Goal: Task Accomplishment & Management: Manage account settings

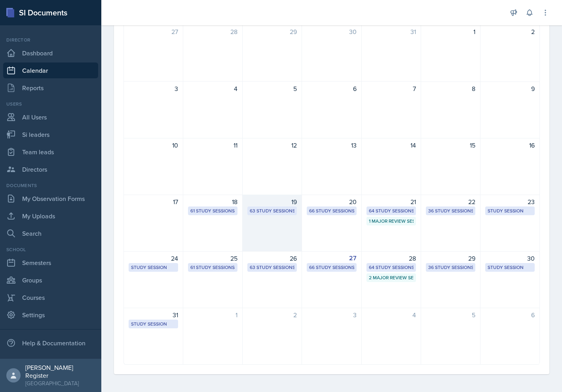
scroll to position [81, 0]
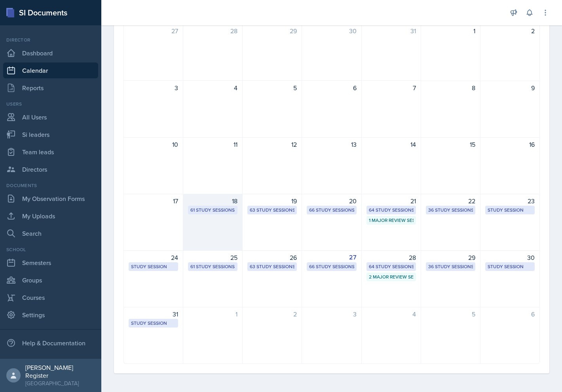
click at [210, 208] on div "61 Study Sessions" at bounding box center [212, 209] width 45 height 7
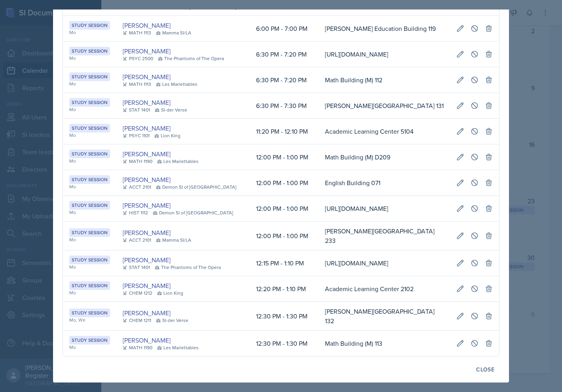
scroll to position [1314, 0]
click at [529, 159] on div at bounding box center [281, 196] width 562 height 392
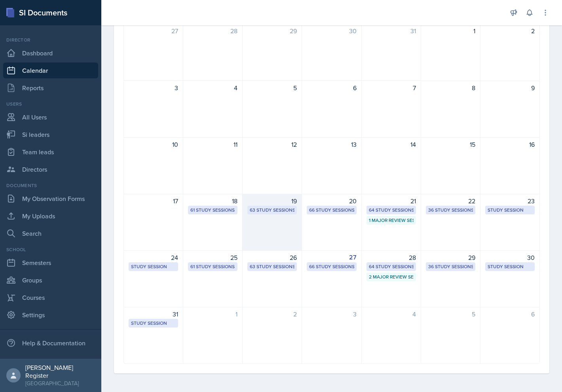
click at [281, 228] on div "19 63 Study Sessions" at bounding box center [271, 222] width 59 height 57
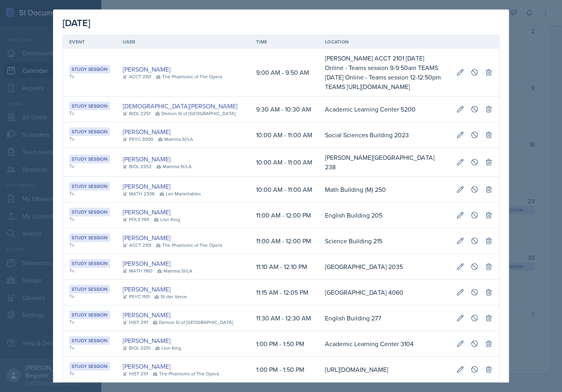
scroll to position [0, 161]
click at [456, 76] on icon at bounding box center [460, 72] width 8 height 8
select select "9"
select select "0"
select select "AM"
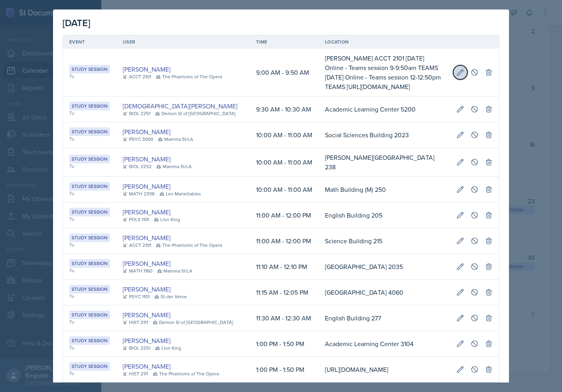
select select "9"
select select "50"
select select "AM"
type input "[PERSON_NAME] ACCT 2101 [DATE] Online - Teams session 9-9:50am TEAMS [DATE] Onl…"
select select "d66089cd-5ee7-4f89-a345-f1bdd1643066"
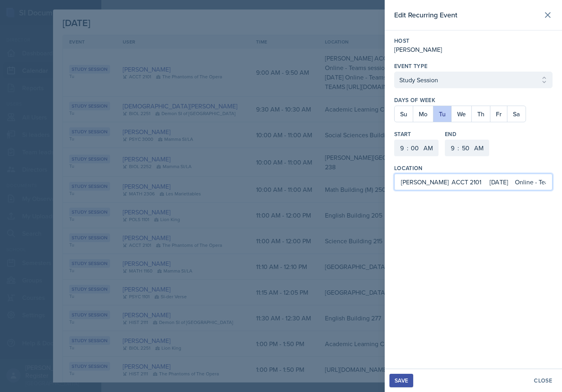
click at [400, 182] on input "[PERSON_NAME] ACCT 2101 [DATE] Online - Teams session 9-9:50am TEAMS [DATE] Onl…" at bounding box center [473, 182] width 158 height 17
drag, startPoint x: 400, startPoint y: 182, endPoint x: 517, endPoint y: 180, distance: 117.1
click at [517, 180] on input "[PERSON_NAME] ACCT 2101 [DATE] Online - Teams session 9-9:50am TEAMS [DATE] Onl…" at bounding box center [473, 182] width 158 height 17
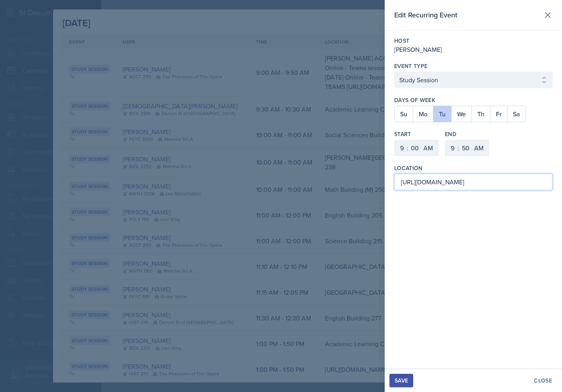
type input "[URL][DOMAIN_NAME]"
click at [403, 381] on div "Save" at bounding box center [400, 380] width 13 height 6
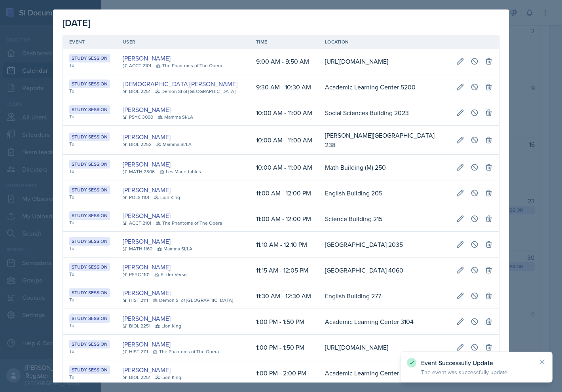
click at [513, 102] on div at bounding box center [281, 196] width 562 height 392
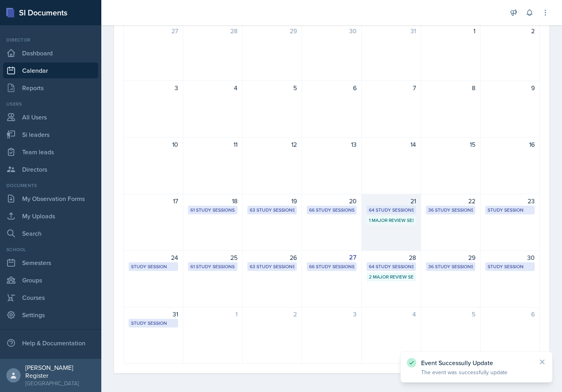
click at [394, 210] on div "64 Study Sessions" at bounding box center [391, 209] width 45 height 7
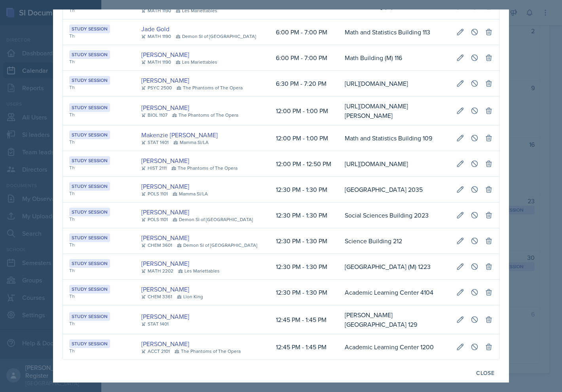
scroll to position [1410, 0]
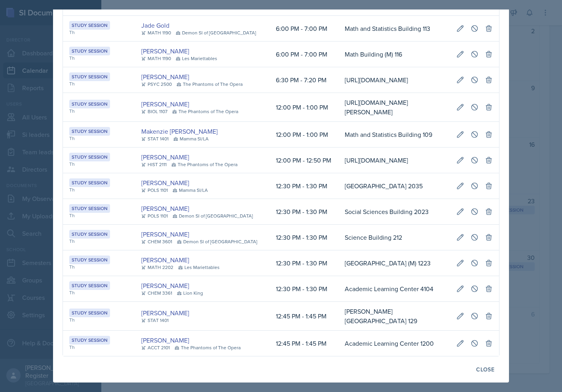
click at [528, 169] on div at bounding box center [281, 196] width 562 height 392
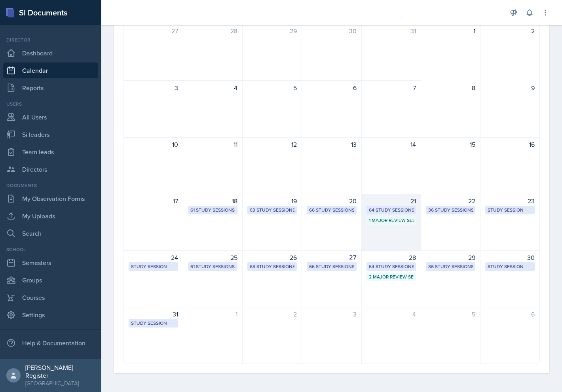
click at [402, 219] on div "1 Major Review Session" at bounding box center [391, 220] width 45 height 7
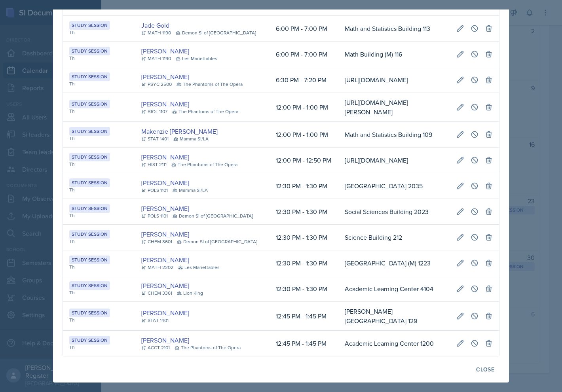
click at [542, 100] on div at bounding box center [281, 196] width 562 height 392
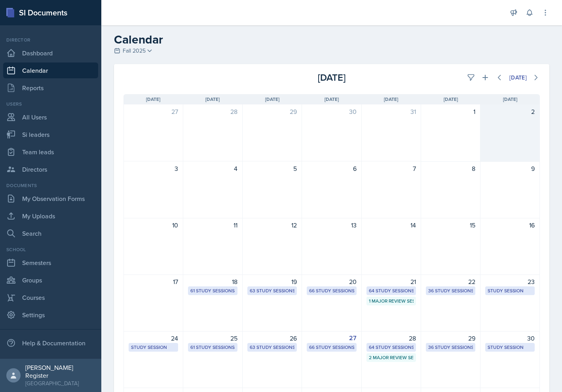
scroll to position [0, 0]
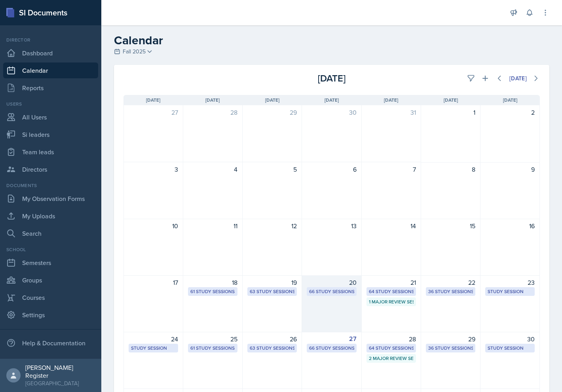
click at [341, 297] on div "20 66 Study Sessions" at bounding box center [331, 303] width 59 height 57
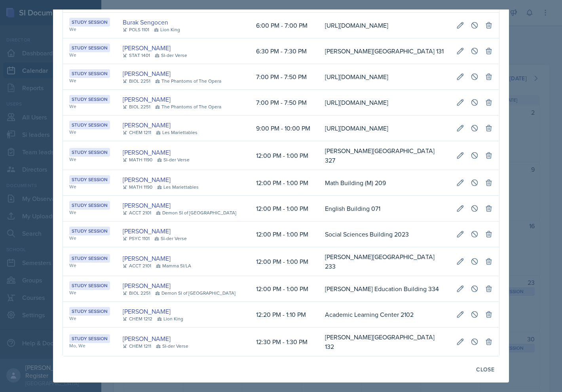
scroll to position [1619, 0]
click at [533, 121] on div at bounding box center [281, 196] width 562 height 392
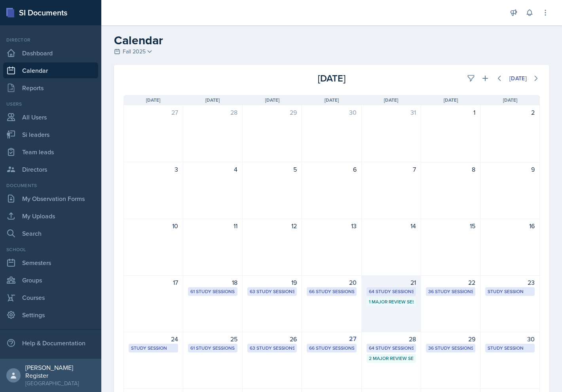
click at [397, 302] on div "1 Major Review Session" at bounding box center [391, 301] width 45 height 7
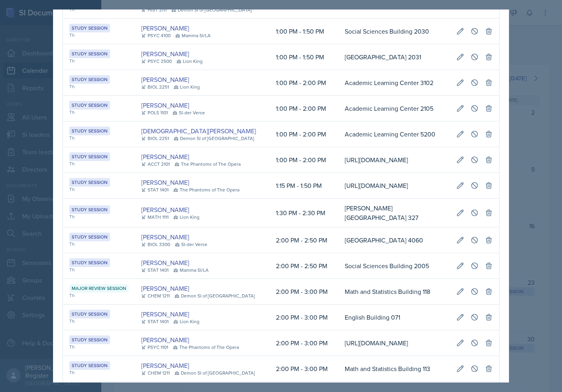
scroll to position [4, 0]
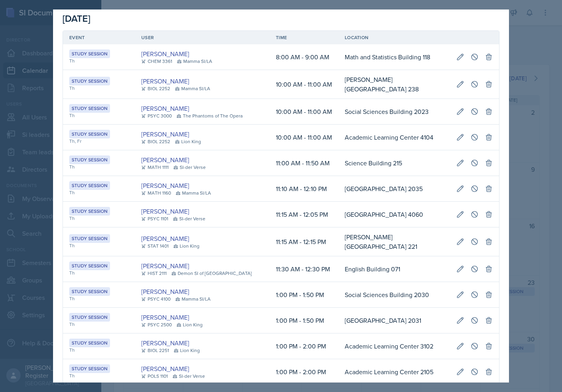
click at [526, 66] on div at bounding box center [281, 196] width 562 height 392
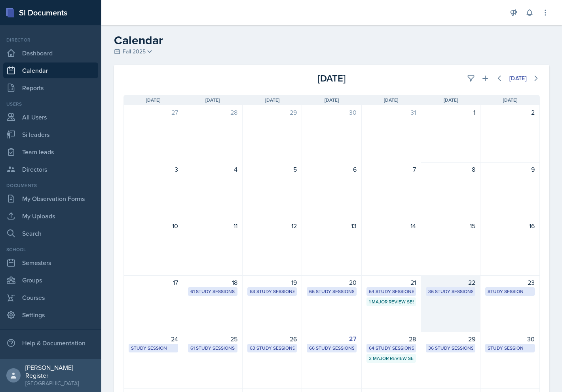
click at [457, 289] on div "36 Study Sessions" at bounding box center [450, 291] width 45 height 7
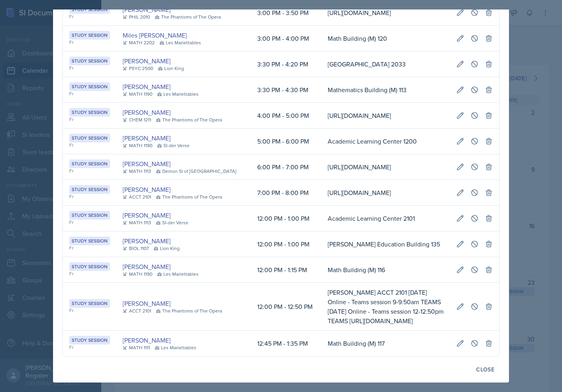
scroll to position [835, 0]
click at [548, 170] on div at bounding box center [281, 196] width 562 height 392
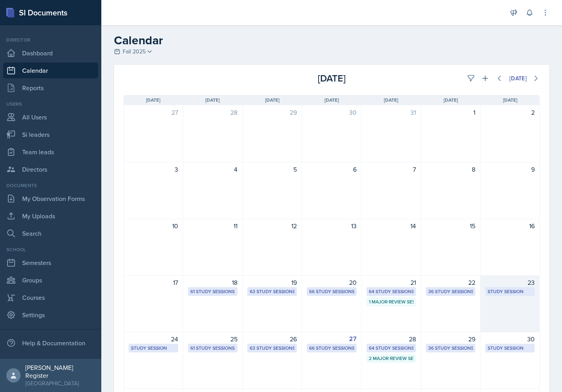
click at [503, 295] on div "Study Session [URL][DOMAIN_NAME] 2:00 PM - 3:00 PM" at bounding box center [509, 291] width 49 height 9
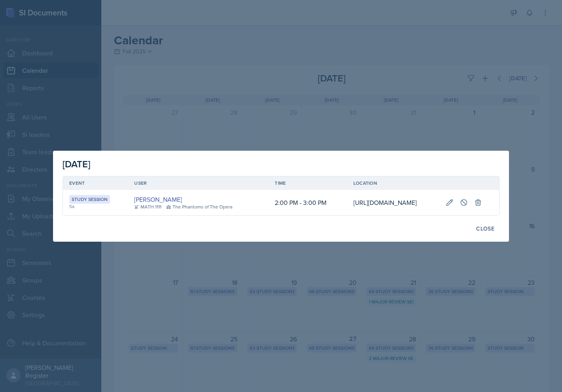
click at [527, 155] on div at bounding box center [281, 196] width 562 height 392
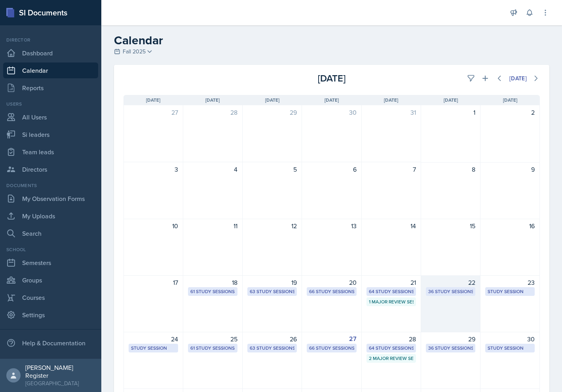
click at [452, 310] on div "22 36 Study Sessions" at bounding box center [450, 303] width 59 height 57
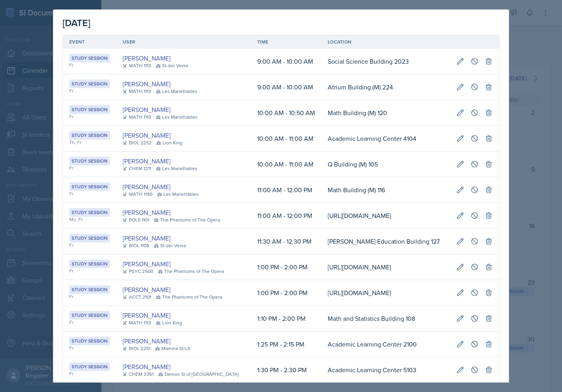
click at [509, 170] on div at bounding box center [281, 196] width 562 height 392
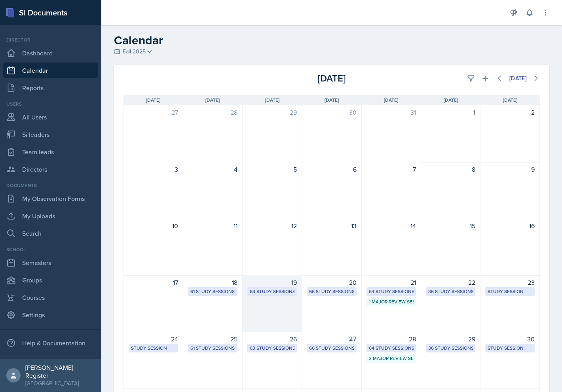
click at [284, 295] on div "63 Study Sessions" at bounding box center [271, 291] width 49 height 9
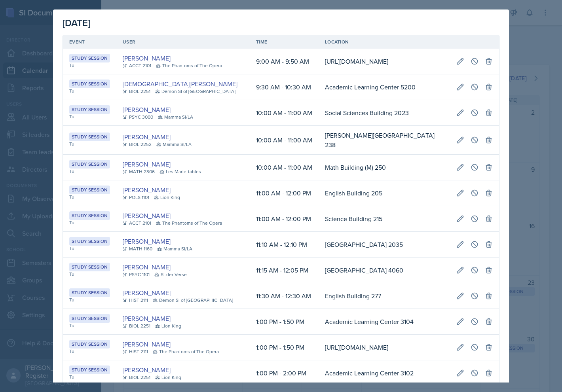
click at [527, 112] on div at bounding box center [281, 196] width 562 height 392
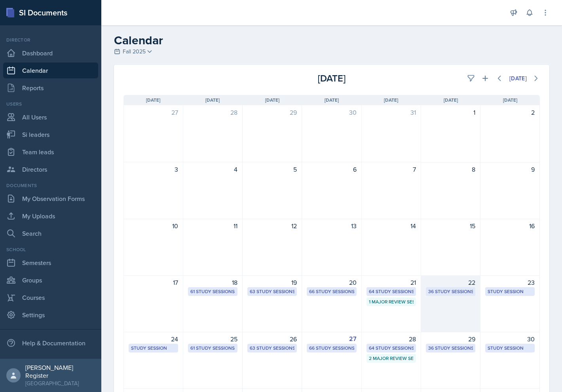
click at [451, 296] on div "22 36 Study Sessions" at bounding box center [450, 303] width 59 height 57
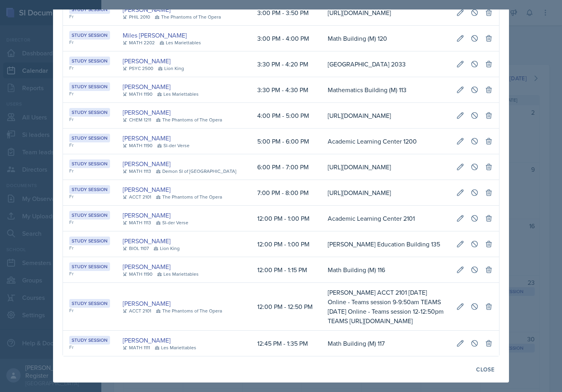
scroll to position [835, 0]
drag, startPoint x: 286, startPoint y: 307, endPoint x: 379, endPoint y: 301, distance: 93.5
click at [379, 301] on tr "Study Session Fr [PERSON_NAME] ACCT 2101 The Phantoms of The Opera 12:00 PM - 1…" at bounding box center [281, 307] width 436 height 48
click at [424, 311] on td "[PERSON_NAME] ACCT 2101 [DATE] Online - Teams session 9-9:50am TEAMS [DATE] Onl…" at bounding box center [385, 307] width 129 height 48
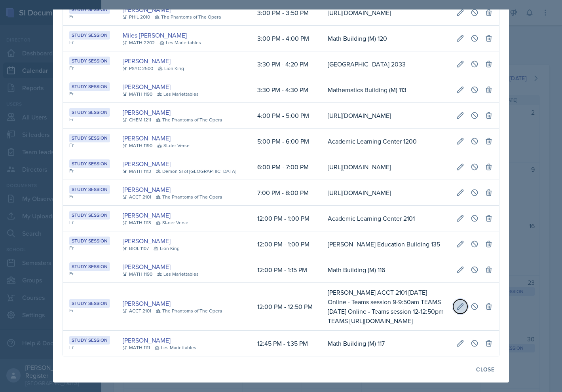
click at [456, 303] on icon at bounding box center [460, 307] width 8 height 8
select select "12"
select select "PM"
select select "12"
select select "PM"
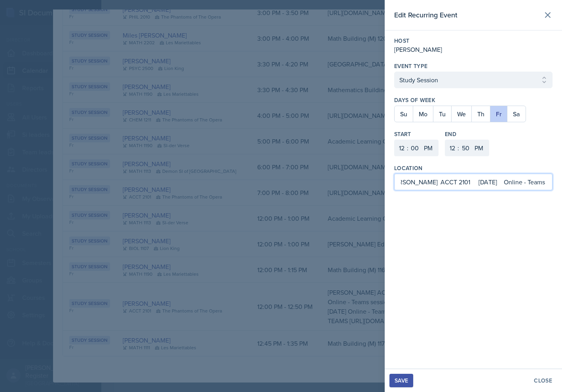
scroll to position [0, 0]
drag, startPoint x: 543, startPoint y: 182, endPoint x: 403, endPoint y: 174, distance: 139.9
click at [403, 175] on input "[PERSON_NAME] ACCT 2101 [DATE] Online - Teams session 9-9:50am TEAMS [DATE] Onl…" at bounding box center [473, 182] width 158 height 17
drag, startPoint x: 531, startPoint y: 183, endPoint x: 539, endPoint y: 182, distance: 8.3
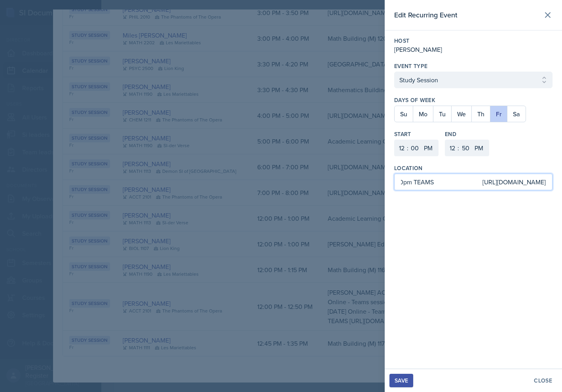
click at [542, 183] on input "eams session 9-9:50am TEAMS [DATE] Online - Teams session 12-12:50pm TEAMS [URL…" at bounding box center [473, 182] width 158 height 17
click at [441, 182] on input "eams session 9-9:50am TEAMS [DATE] Online - Teams session 12-12:50pm TEAMS [URL…" at bounding box center [473, 182] width 158 height 17
type input "[URL][DOMAIN_NAME]"
click at [400, 380] on div "Save" at bounding box center [400, 380] width 13 height 6
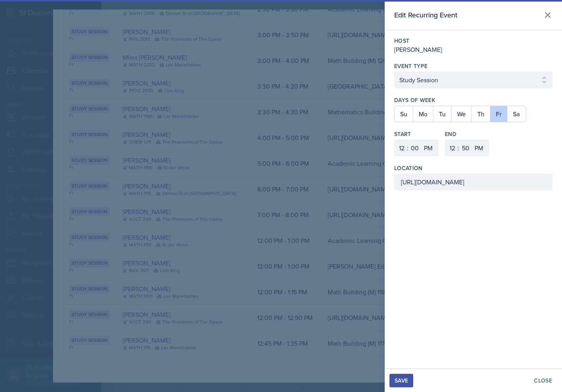
scroll to position [825, 0]
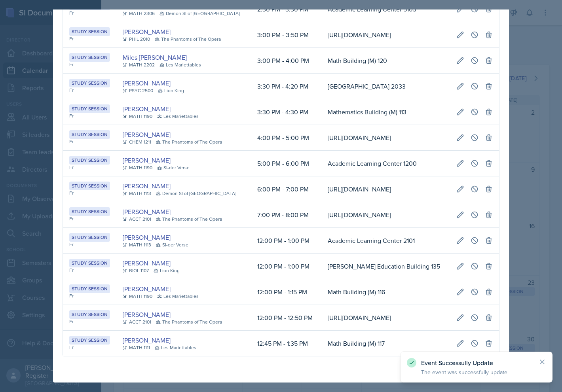
click at [534, 226] on div at bounding box center [281, 196] width 562 height 392
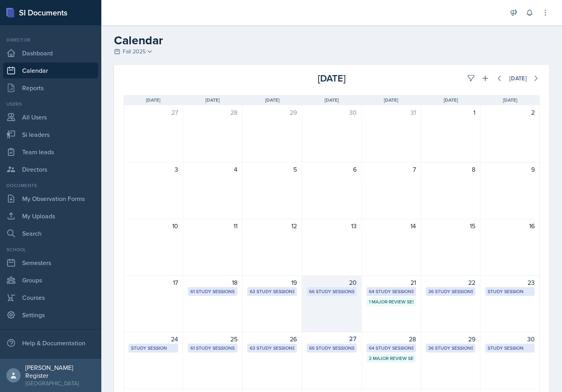
click at [338, 293] on div "66 Study Sessions" at bounding box center [331, 291] width 45 height 7
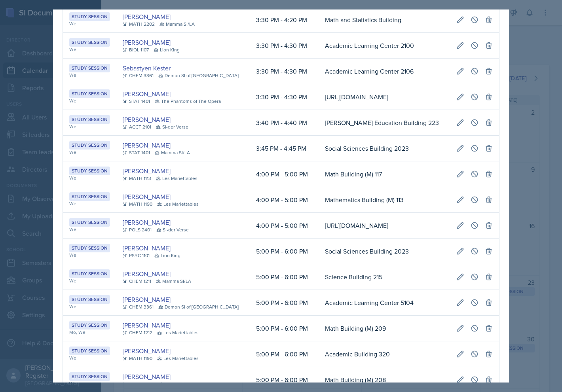
scroll to position [913, 0]
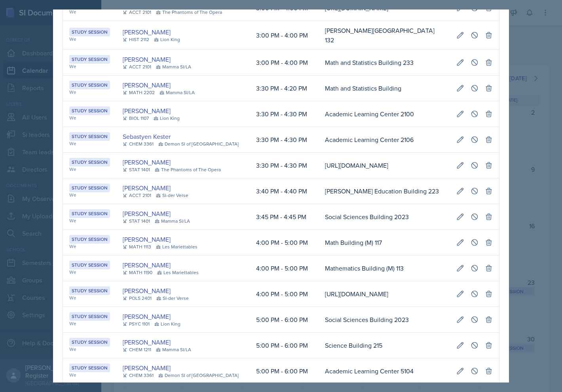
drag, startPoint x: 361, startPoint y: 117, endPoint x: 373, endPoint y: 117, distance: 12.7
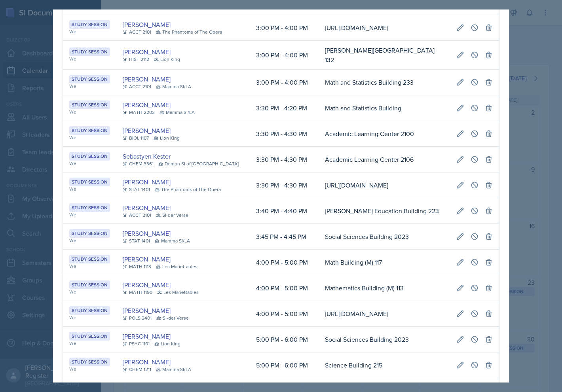
scroll to position [0, 159]
click at [456, 112] on icon at bounding box center [460, 108] width 8 height 8
select select "3"
select select "30"
select select "4"
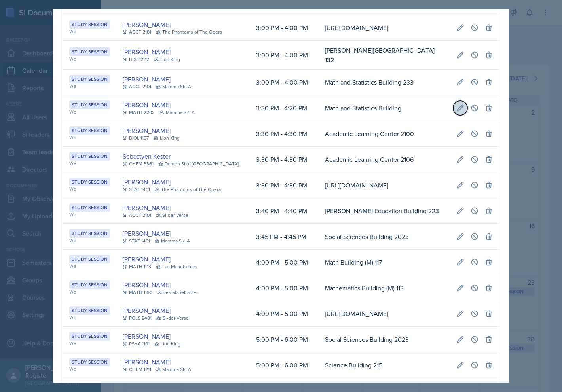
select select "20"
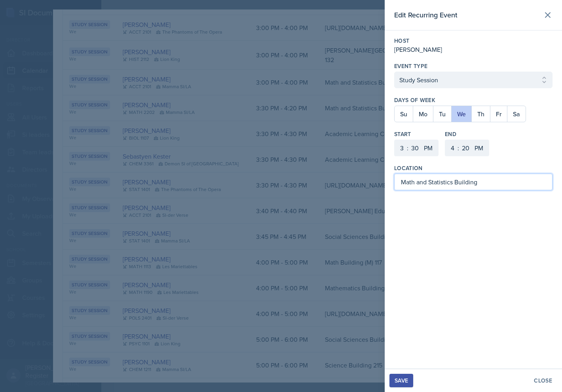
click at [489, 185] on input "Math and Statistics Building" at bounding box center [473, 182] width 158 height 17
type input "Math and Statistics Building 118"
click at [397, 380] on div "Save" at bounding box center [400, 380] width 13 height 6
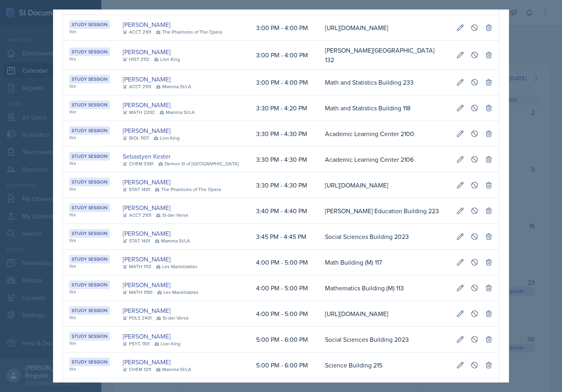
click at [526, 73] on div at bounding box center [281, 196] width 562 height 392
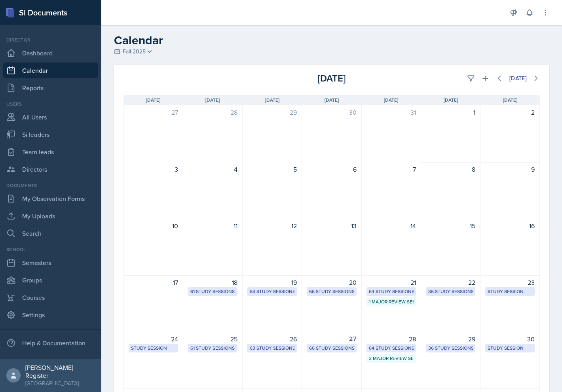
click at [284, 297] on div "19 63 Study Sessions" at bounding box center [271, 303] width 59 height 57
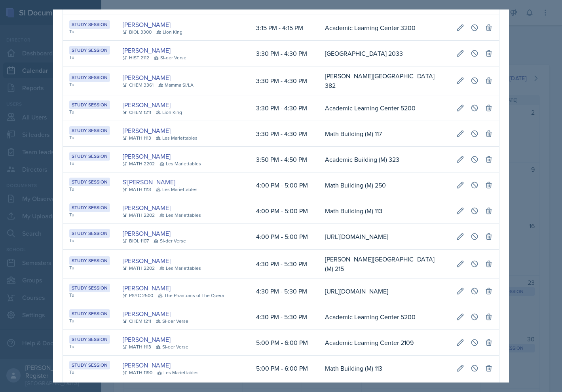
scroll to position [0, 0]
click at [537, 208] on div at bounding box center [281, 196] width 562 height 392
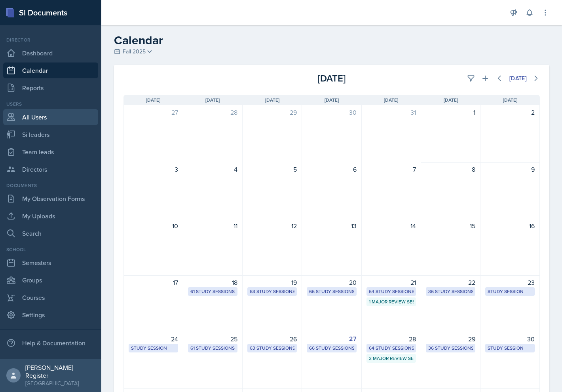
click at [23, 115] on link "All Users" at bounding box center [50, 117] width 95 height 16
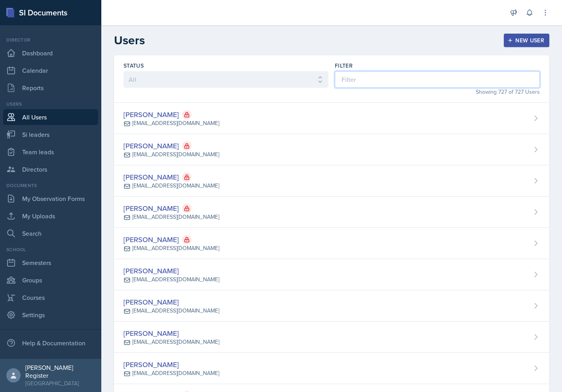
click at [402, 83] on input at bounding box center [437, 79] width 205 height 17
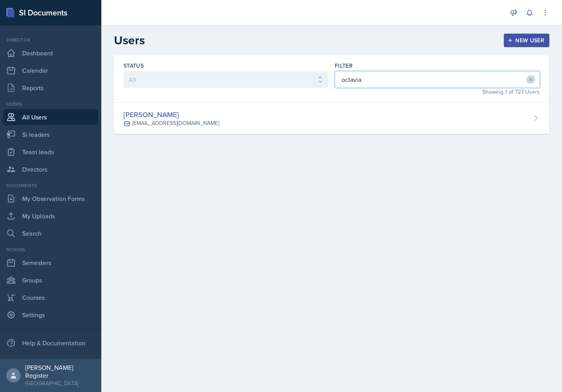
type input "octavia"
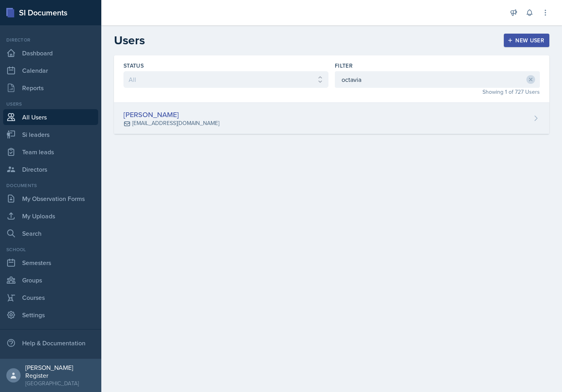
click at [415, 125] on div "[PERSON_NAME] [PERSON_NAME][EMAIL_ADDRESS][DOMAIN_NAME]" at bounding box center [331, 118] width 435 height 31
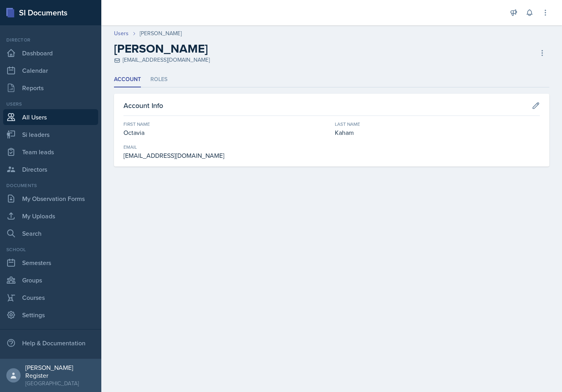
click at [149, 77] on ul "Account Roles" at bounding box center [331, 79] width 435 height 15
click at [155, 77] on li "Roles" at bounding box center [158, 79] width 17 height 15
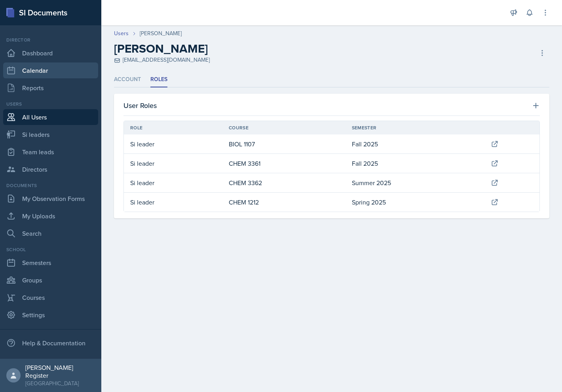
click at [40, 65] on link "Calendar" at bounding box center [50, 70] width 95 height 16
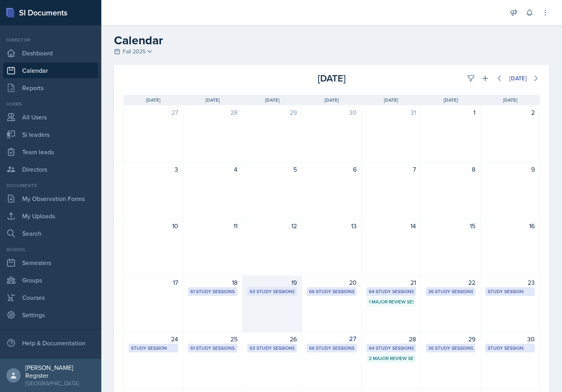
click at [274, 308] on div "19 63 Study Sessions" at bounding box center [271, 303] width 59 height 57
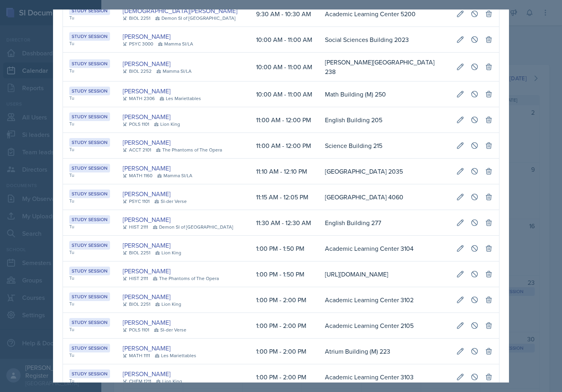
scroll to position [88, 0]
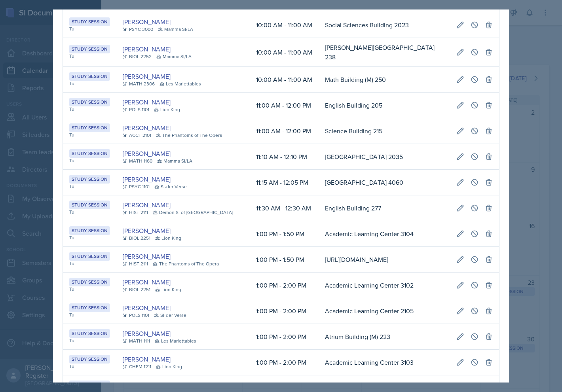
click at [520, 155] on div at bounding box center [281, 196] width 562 height 392
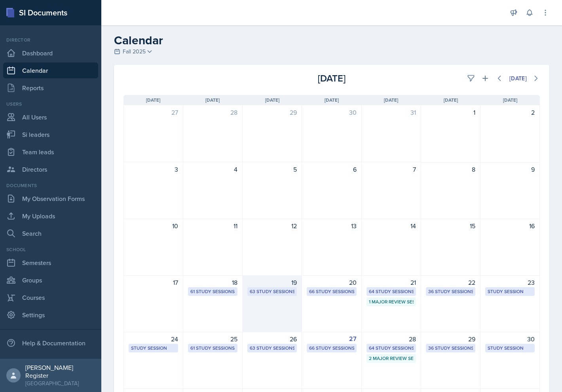
click at [281, 291] on div "63 Study Sessions" at bounding box center [272, 291] width 45 height 7
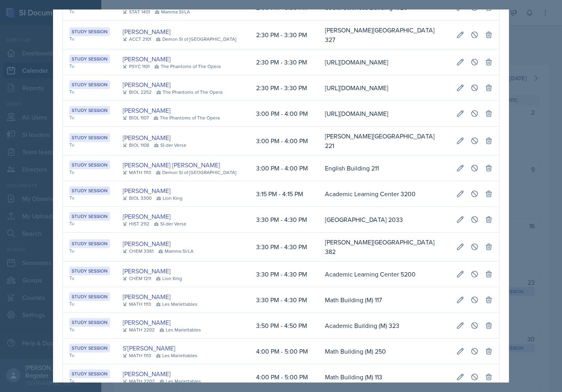
scroll to position [791, 0]
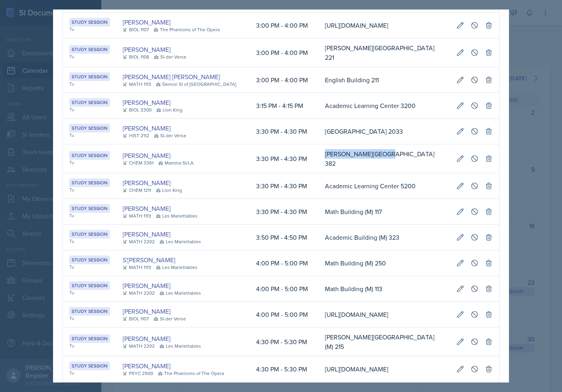
drag, startPoint x: 309, startPoint y: 278, endPoint x: 363, endPoint y: 280, distance: 53.8
click at [363, 173] on td "[PERSON_NAME][GEOGRAPHIC_DATA] 382" at bounding box center [383, 158] width 131 height 29
click at [367, 173] on td "[PERSON_NAME][GEOGRAPHIC_DATA] 382" at bounding box center [383, 158] width 131 height 29
drag, startPoint x: 367, startPoint y: 278, endPoint x: 307, endPoint y: 279, distance: 59.7
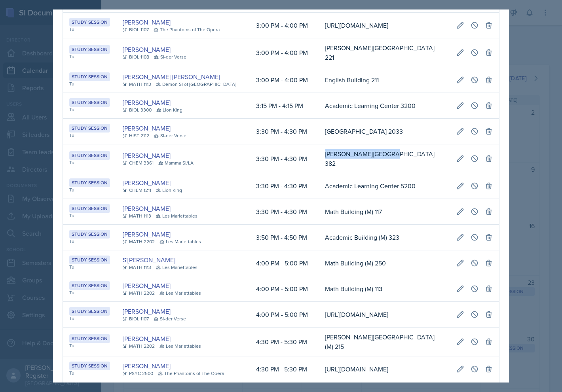
click at [318, 173] on td "[PERSON_NAME][GEOGRAPHIC_DATA] 382" at bounding box center [383, 158] width 131 height 29
copy td "[PERSON_NAME][GEOGRAPHIC_DATA] 382"
click at [397, 173] on td "[PERSON_NAME][GEOGRAPHIC_DATA] 382" at bounding box center [383, 158] width 131 height 29
click at [399, 173] on td "[PERSON_NAME][GEOGRAPHIC_DATA] 382" at bounding box center [383, 158] width 131 height 29
drag, startPoint x: 412, startPoint y: 279, endPoint x: 450, endPoint y: 278, distance: 38.0
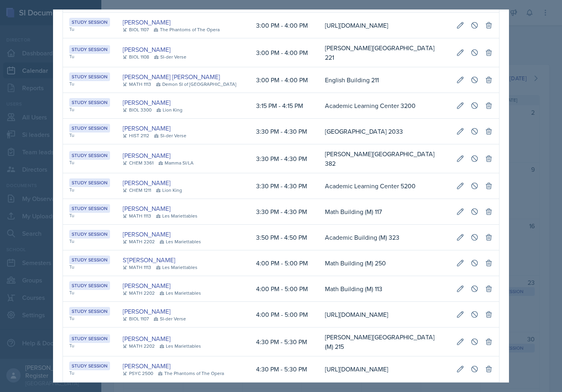
click at [450, 173] on td "[PERSON_NAME][GEOGRAPHIC_DATA] 382" at bounding box center [383, 158] width 131 height 29
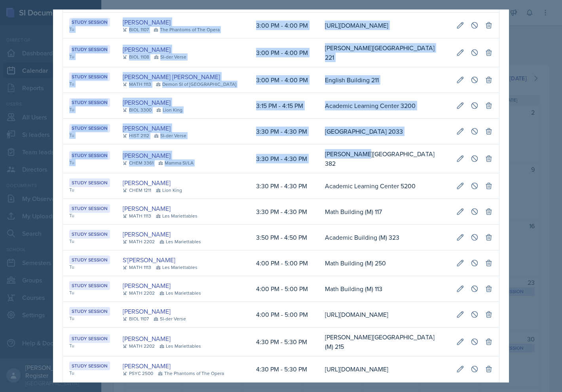
drag, startPoint x: 341, startPoint y: 278, endPoint x: 507, endPoint y: 279, distance: 165.7
click at [507, 279] on div "[DATE] Event User Time Location Study Session Tu [PERSON_NAME] ACCT 2101 The Ph…" at bounding box center [281, 195] width 456 height 373
click at [453, 166] on button at bounding box center [460, 158] width 14 height 14
select select "3"
select select "30"
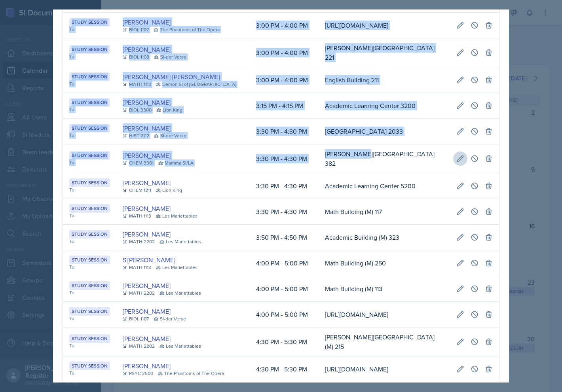
select select "PM"
select select "4"
select select "30"
select select "PM"
type input "[PERSON_NAME][GEOGRAPHIC_DATA] 382"
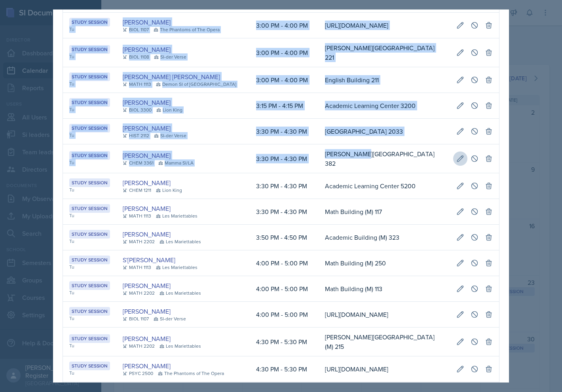
select select "d66089cd-5ee7-4f89-a345-f1bdd1643066"
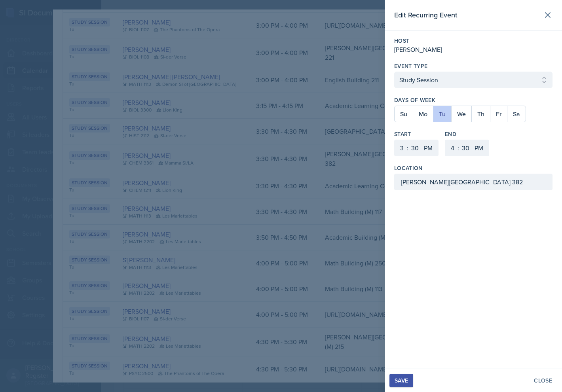
click at [434, 50] on div "[PERSON_NAME]" at bounding box center [473, 49] width 158 height 9
click at [347, 149] on div at bounding box center [281, 196] width 562 height 392
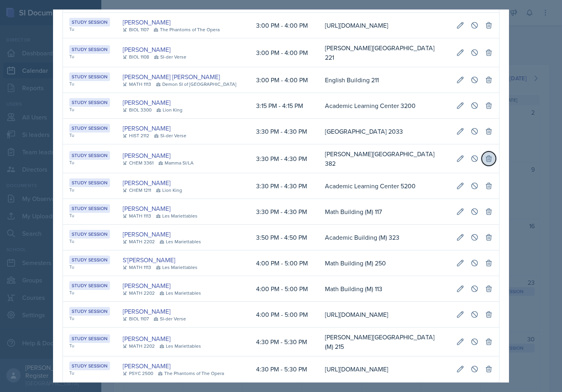
click at [484, 163] on icon at bounding box center [488, 159] width 8 height 8
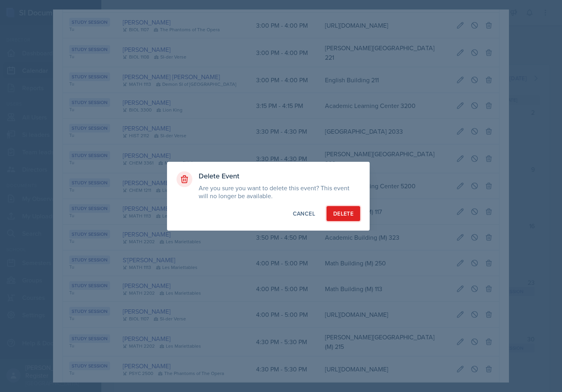
click at [342, 215] on div "Delete" at bounding box center [343, 214] width 20 height 8
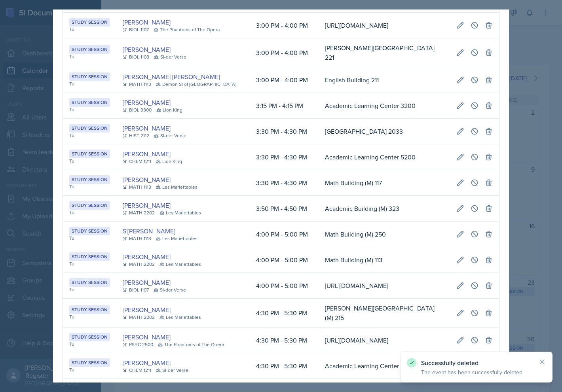
click at [519, 276] on div at bounding box center [281, 196] width 562 height 392
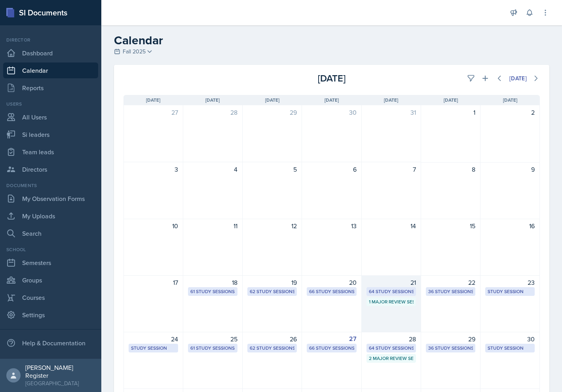
click at [395, 302] on div "1 Major Review Session" at bounding box center [391, 301] width 45 height 7
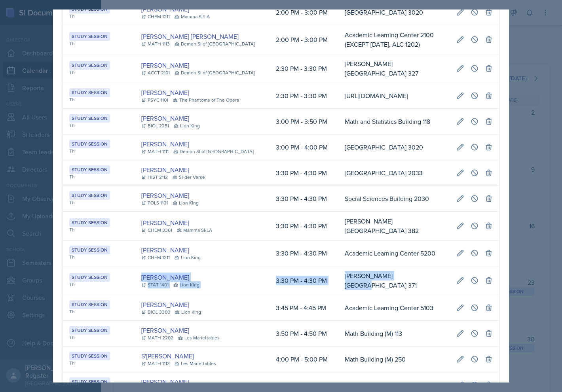
scroll to position [0, 0]
drag, startPoint x: 232, startPoint y: 267, endPoint x: 85, endPoint y: 268, distance: 147.5
click at [85, 268] on tr "Study Session Th [PERSON_NAME] STAT 1401 Lion King 3:30 PM - 4:30 PM [PERSON_NA…" at bounding box center [281, 280] width 436 height 29
click at [388, 213] on td "[PERSON_NAME][GEOGRAPHIC_DATA] 382" at bounding box center [394, 226] width 112 height 29
drag, startPoint x: 388, startPoint y: 213, endPoint x: 495, endPoint y: 210, distance: 106.8
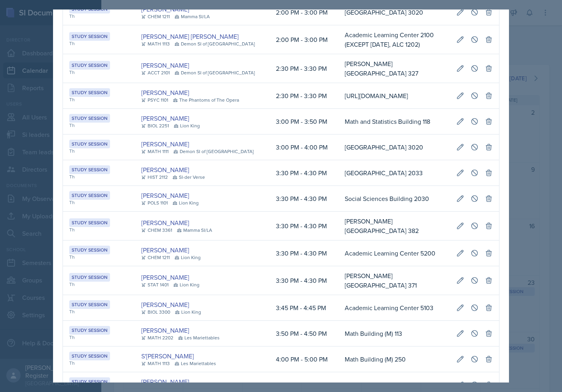
click at [495, 210] on div "[DATE] Event User Time Location Study Session Th [PERSON_NAME] CHEM 3361 Mamma …" at bounding box center [281, 109] width 456 height 1780
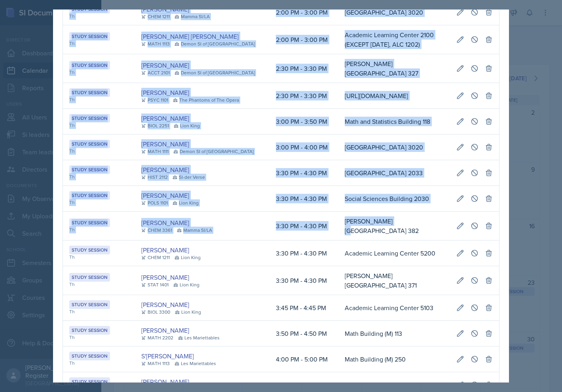
drag, startPoint x: 370, startPoint y: 213, endPoint x: 503, endPoint y: 213, distance: 132.5
click at [503, 213] on div "[DATE] Event User Time Location Study Session Th [PERSON_NAME] CHEM 3361 Mamma …" at bounding box center [281, 195] width 456 height 373
click at [486, 223] on icon at bounding box center [488, 226] width 5 height 6
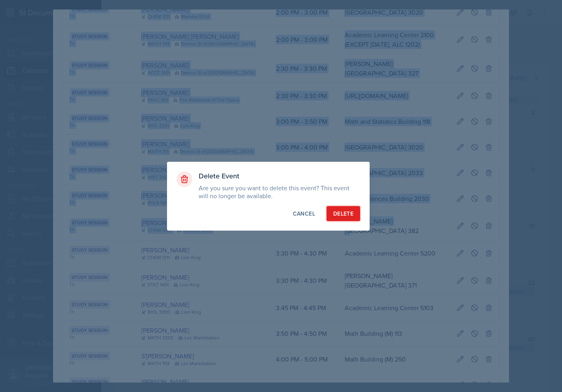
click at [348, 216] on div "Delete" at bounding box center [343, 214] width 20 height 8
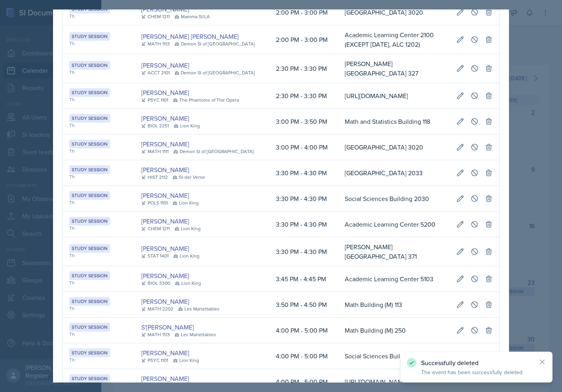
click at [528, 196] on div at bounding box center [281, 196] width 562 height 392
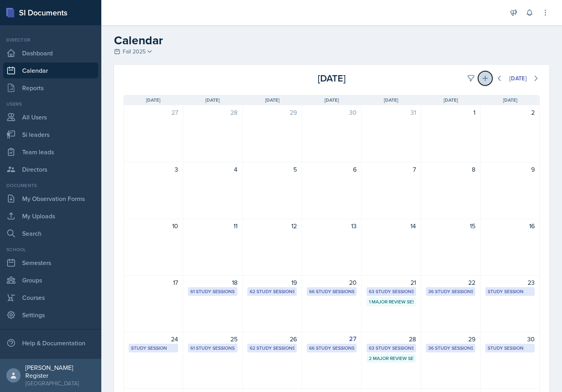
click at [481, 81] on icon at bounding box center [485, 78] width 8 height 8
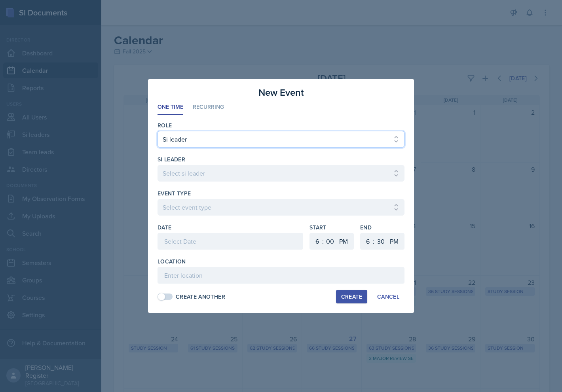
click at [303, 137] on select "Select Role Si leader Team lead Director" at bounding box center [280, 139] width 247 height 17
click at [157, 131] on select "Select Role Si leader Team lead Director" at bounding box center [280, 139] width 247 height 17
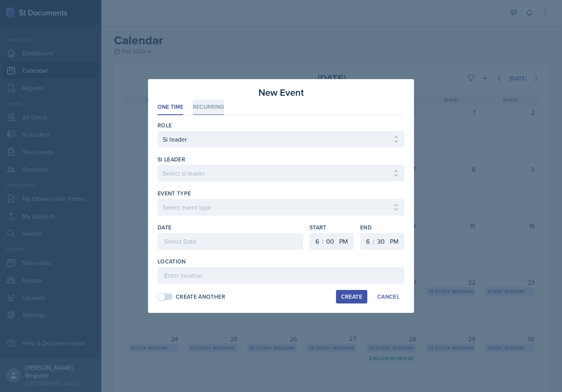
click at [210, 107] on li "Recurring" at bounding box center [208, 107] width 31 height 15
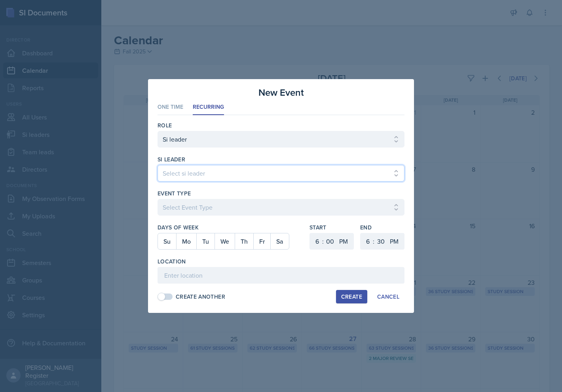
click at [215, 174] on select "Select si leader [PERSON_NAME] [PERSON_NAME] [PERSON_NAME] [PERSON_NAME] [PERSO…" at bounding box center [280, 173] width 247 height 17
click at [157, 165] on select "Select si leader [PERSON_NAME] [PERSON_NAME] [PERSON_NAME] [PERSON_NAME] [PERSO…" at bounding box center [280, 173] width 247 height 17
click at [204, 172] on select "Select si leader [PERSON_NAME] [PERSON_NAME] [PERSON_NAME] [PERSON_NAME] [PERSO…" at bounding box center [280, 173] width 247 height 17
select select "9890806b-222d-414d-8825-002bad816d13"
click at [157, 165] on select "Select si leader [PERSON_NAME] [PERSON_NAME] [PERSON_NAME] [PERSON_NAME] [PERSO…" at bounding box center [280, 173] width 247 height 17
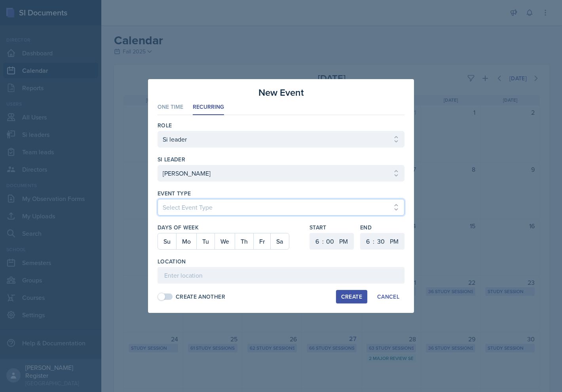
click at [211, 203] on select "Select Event Type Major Review Session Study Session" at bounding box center [280, 207] width 247 height 17
select select "d66089cd-5ee7-4f89-a345-f1bdd1643066"
click at [157, 199] on select "Select Event Type Major Review Session Study Session" at bounding box center [280, 207] width 247 height 17
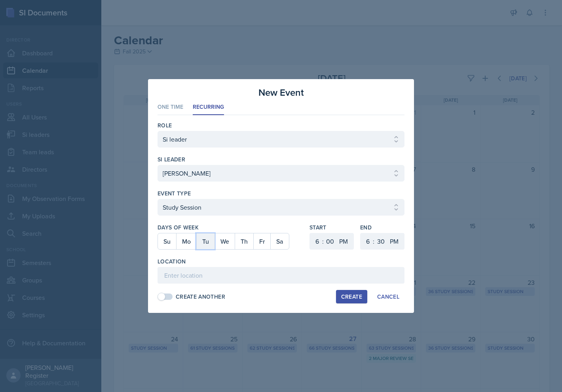
click at [206, 242] on button "Tu" at bounding box center [205, 241] width 18 height 16
click at [215, 272] on input at bounding box center [280, 275] width 247 height 17
paste input "[PERSON_NAME][GEOGRAPHIC_DATA] 382"
type input "[PERSON_NAME][GEOGRAPHIC_DATA] 382"
click at [240, 244] on button "Th" at bounding box center [244, 241] width 19 height 16
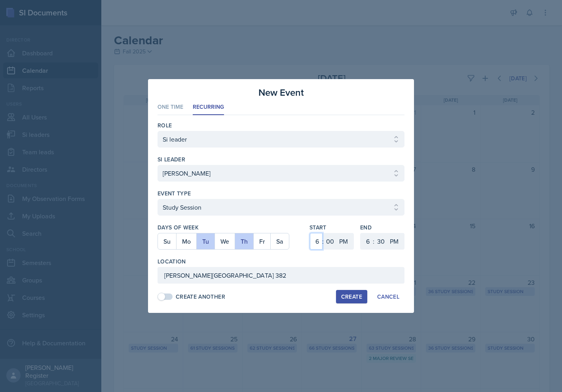
click at [314, 243] on select "1 2 3 4 5 6 7 8 9 10 11 12" at bounding box center [316, 241] width 13 height 17
select select "3"
click at [310, 233] on select "1 2 3 4 5 6 7 8 9 10 11 12" at bounding box center [316, 241] width 13 height 17
click at [326, 243] on select "00 05 10 15 20 25 30 35 40 45 50 55" at bounding box center [330, 241] width 13 height 17
select select "30"
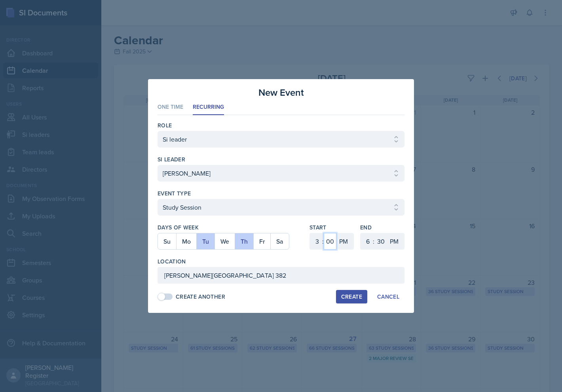
click at [324, 233] on select "00 05 10 15 20 25 30 35 40 45 50 55" at bounding box center [330, 241] width 13 height 17
click at [365, 242] on select "1 2 3 4 5 6 7 8 9 10 11 12" at bounding box center [366, 241] width 13 height 17
select select "4"
click at [360, 233] on select "1 2 3 4 5 6 7 8 9 10 11 12" at bounding box center [366, 241] width 13 height 17
click at [382, 276] on input "[PERSON_NAME][GEOGRAPHIC_DATA] 382" at bounding box center [280, 275] width 247 height 17
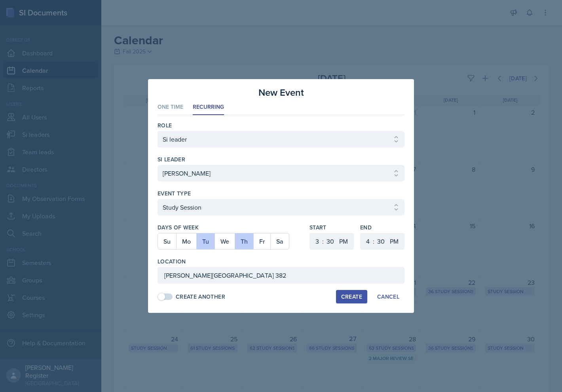
click at [358, 300] on div "Create" at bounding box center [351, 296] width 21 height 6
select select
select select "6"
select select "0"
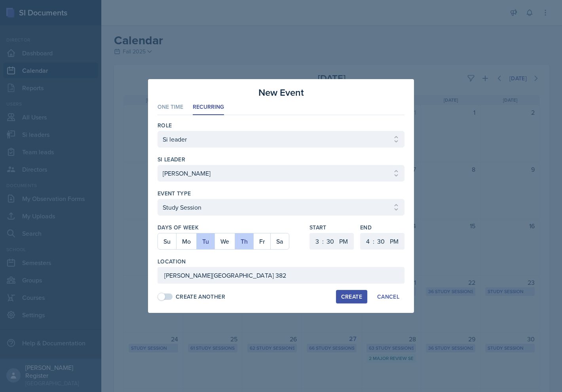
select select "6"
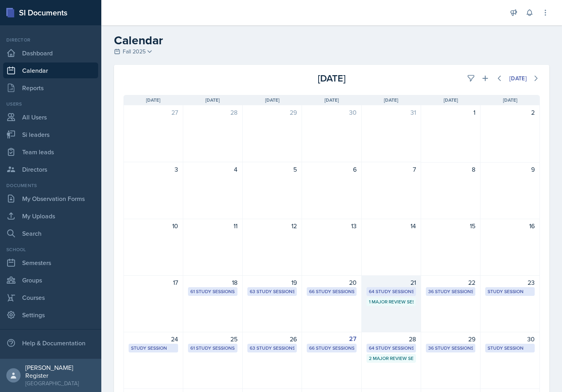
click at [388, 290] on div "64 Study Sessions" at bounding box center [391, 291] width 45 height 7
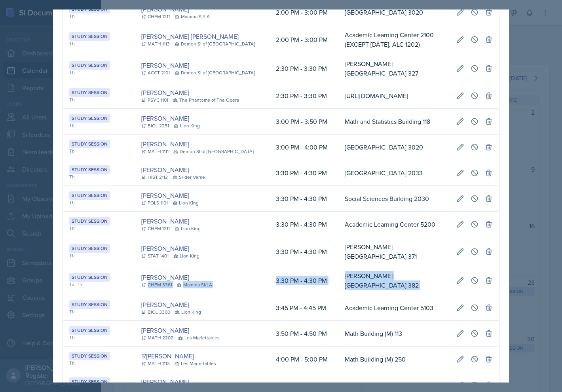
drag, startPoint x: 244, startPoint y: 264, endPoint x: 492, endPoint y: 261, distance: 247.6
click at [492, 266] on tr "Study Session Tu, Th [PERSON_NAME] CHEM 3361 Mamma SI/LA 3:30 PM - 4:30 PM [PER…" at bounding box center [281, 280] width 436 height 29
click at [485, 276] on icon at bounding box center [488, 280] width 8 height 8
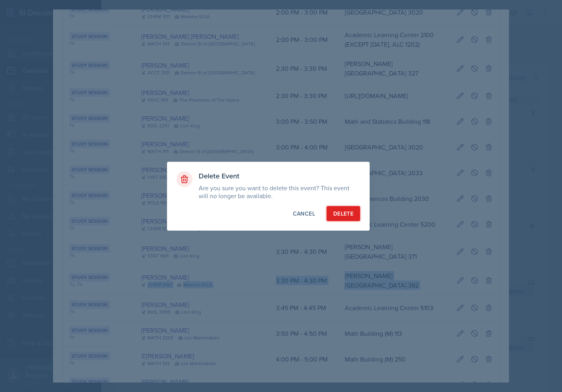
click at [344, 212] on div "Delete" at bounding box center [343, 214] width 20 height 8
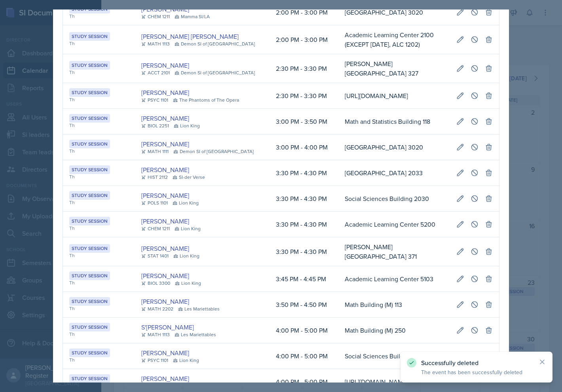
click at [522, 132] on div at bounding box center [281, 196] width 562 height 392
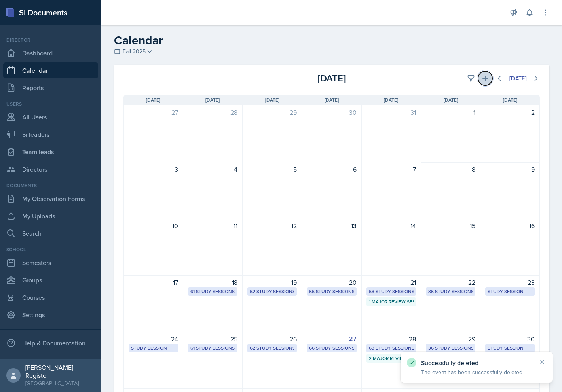
click at [482, 78] on icon at bounding box center [485, 79] width 6 height 6
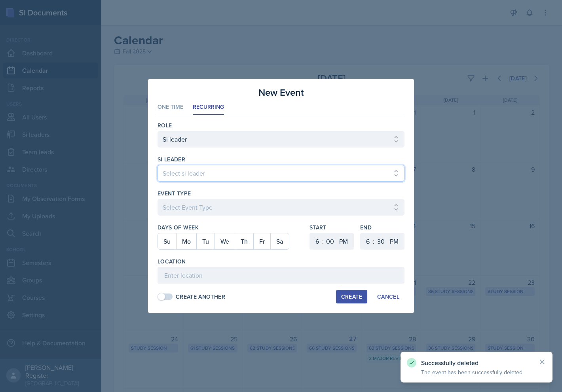
click at [218, 167] on select "Select si leader [PERSON_NAME] [PERSON_NAME] [PERSON_NAME] [PERSON_NAME] [PERSO…" at bounding box center [280, 173] width 247 height 17
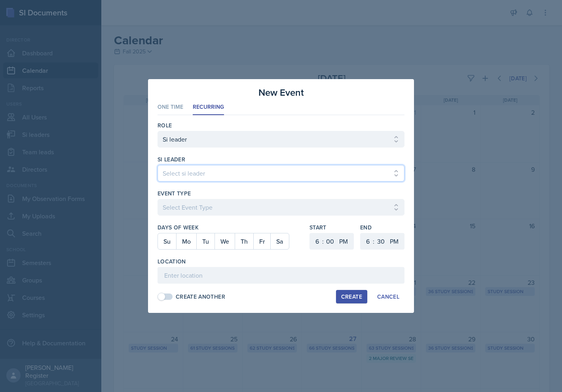
select select "96d92f57-e354-4104-a24b-d10accaa61cc"
click at [157, 165] on select "Select si leader [PERSON_NAME] [PERSON_NAME] [PERSON_NAME] [PERSON_NAME] [PERSO…" at bounding box center [280, 173] width 247 height 17
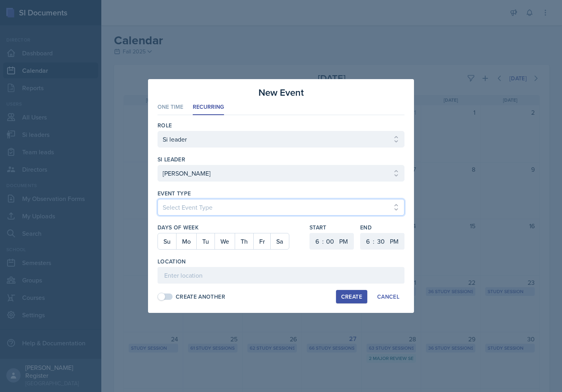
click at [218, 210] on select "Select Event Type Major Review Session Study Session" at bounding box center [280, 207] width 247 height 17
click at [157, 199] on select "Select Event Type Major Review Session Study Session" at bounding box center [280, 207] width 247 height 17
click at [205, 211] on select "Select Event Type Major Review Session Study Session" at bounding box center [280, 207] width 247 height 17
select select "d66089cd-5ee7-4f89-a345-f1bdd1643066"
click at [157, 199] on select "Select Event Type Major Review Session Study Session" at bounding box center [280, 207] width 247 height 17
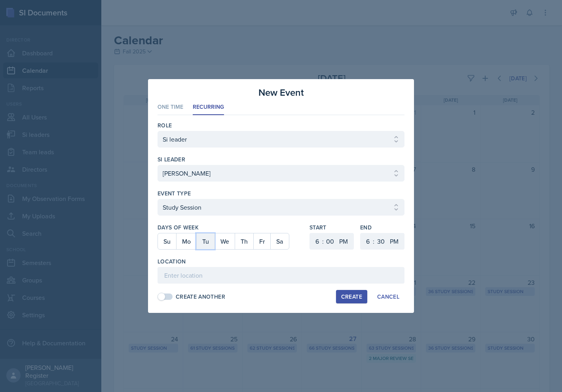
click at [198, 242] on button "Tu" at bounding box center [205, 241] width 18 height 16
click at [240, 238] on button "Th" at bounding box center [244, 241] width 19 height 16
click at [314, 245] on select "1 2 3 4 5 6 7 8 9 10 11 12" at bounding box center [316, 241] width 13 height 17
select select "3"
click at [310, 233] on select "1 2 3 4 5 6 7 8 9 10 11 12" at bounding box center [316, 241] width 13 height 17
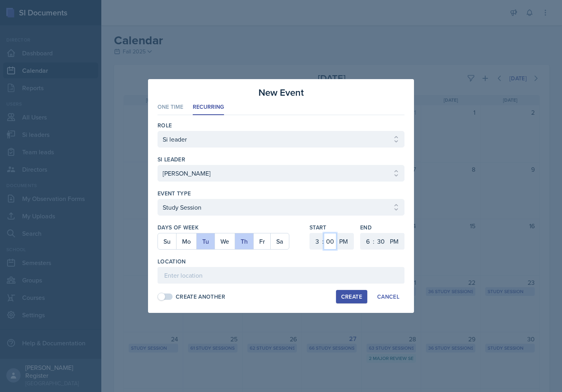
click at [330, 243] on select "00 05 10 15 20 25 30 35 40 45 50 55" at bounding box center [330, 241] width 13 height 17
select select "30"
click at [324, 233] on select "00 05 10 15 20 25 30 35 40 45 50 55" at bounding box center [330, 241] width 13 height 17
click at [362, 242] on select "1 2 3 4 5 6 7 8 9 10 11 12" at bounding box center [366, 241] width 13 height 17
select select "4"
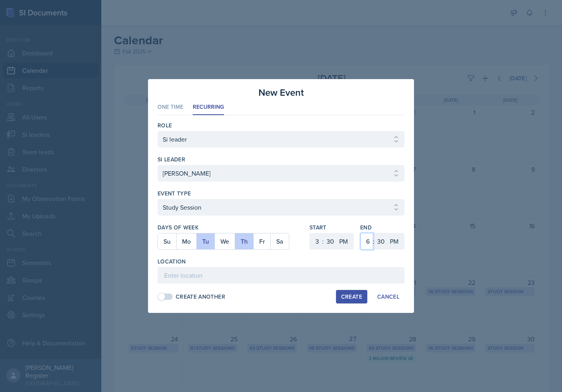
click at [360, 233] on select "1 2 3 4 5 6 7 8 9 10 11 12" at bounding box center [366, 241] width 13 height 17
click at [316, 288] on div "Role Select Role Si leader Team lead Director si leader Select si leader [PERSO…" at bounding box center [280, 210] width 247 height 191
click at [316, 273] on input at bounding box center [280, 275] width 247 height 17
paste input "[PERSON_NAME][GEOGRAPHIC_DATA] 382"
click at [167, 277] on input "[PERSON_NAME][GEOGRAPHIC_DATA] 382" at bounding box center [280, 275] width 247 height 17
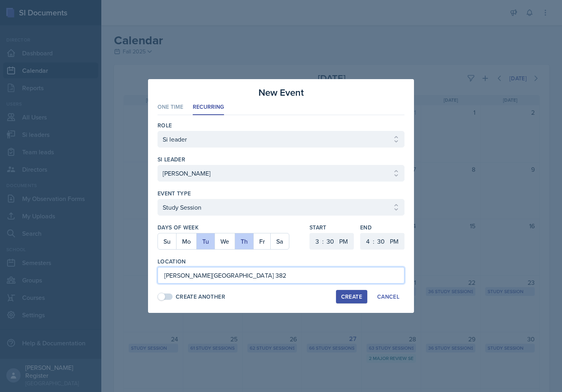
type input "[PERSON_NAME][GEOGRAPHIC_DATA] 382"
click at [344, 298] on div "Create" at bounding box center [351, 296] width 21 height 6
select select
select select "6"
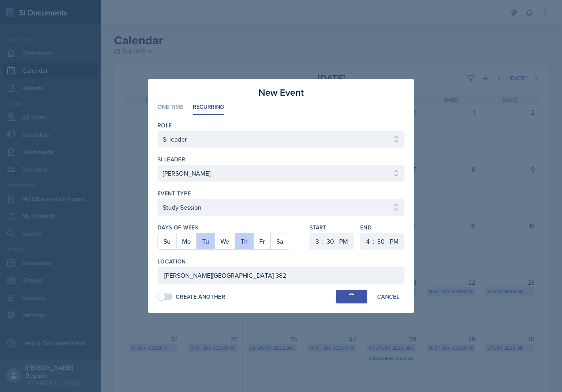
select select "0"
select select "6"
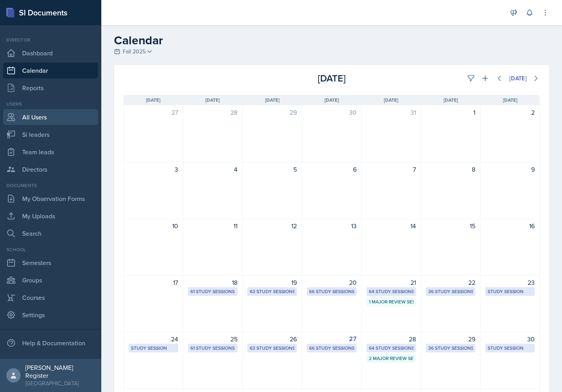
drag, startPoint x: 77, startPoint y: 119, endPoint x: 91, endPoint y: 117, distance: 14.4
click at [77, 119] on link "All Users" at bounding box center [50, 117] width 95 height 16
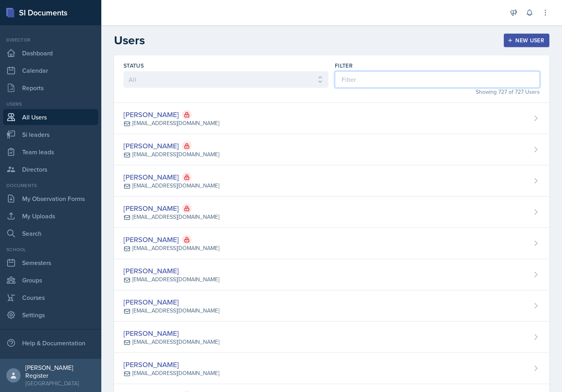
click at [376, 80] on input at bounding box center [437, 79] width 205 height 17
click at [285, 87] on select "All Active Inactive" at bounding box center [225, 79] width 205 height 17
select select "true"
click at [123, 71] on select "All Active Inactive" at bounding box center [225, 79] width 205 height 17
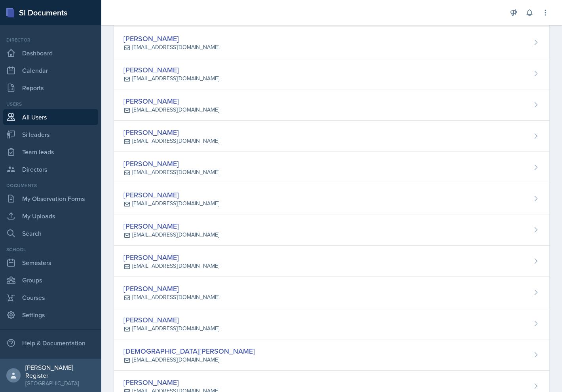
scroll to position [439, 0]
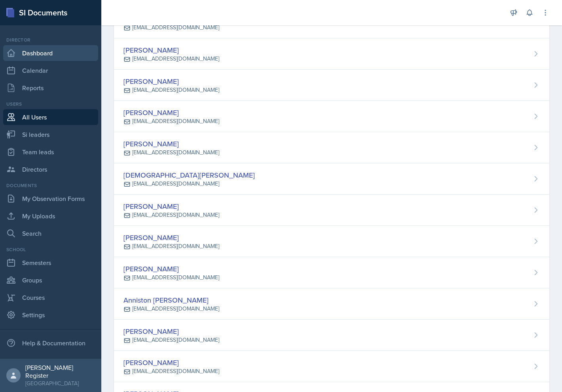
click at [22, 52] on link "Dashboard" at bounding box center [50, 53] width 95 height 16
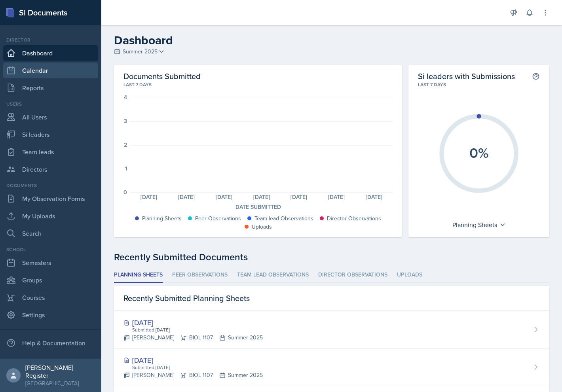
click at [50, 63] on link "Calendar" at bounding box center [50, 70] width 95 height 16
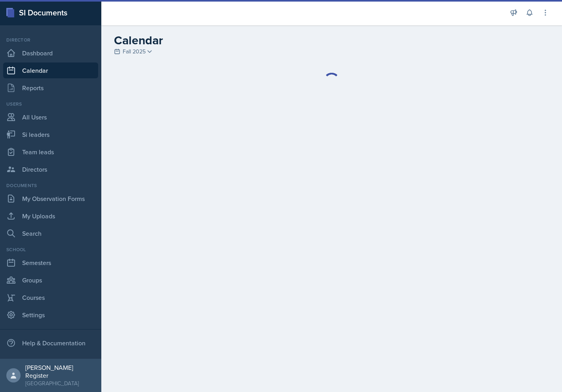
select select "1"
select select "6"
select select "PM"
select select "6"
select select "30"
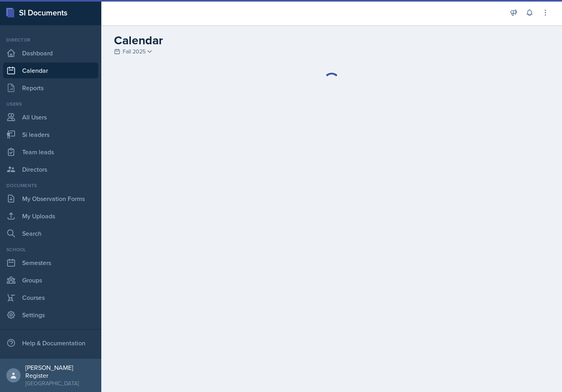
select select "PM"
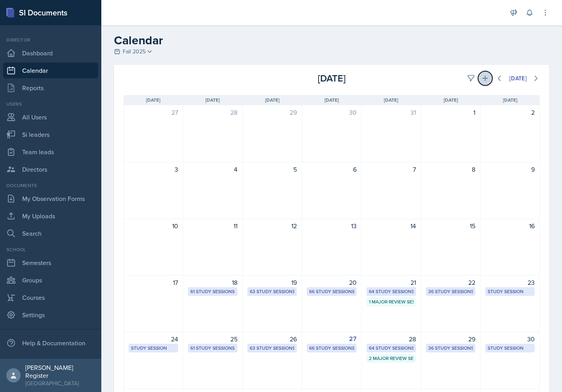
click at [481, 79] on icon at bounding box center [485, 78] width 8 height 8
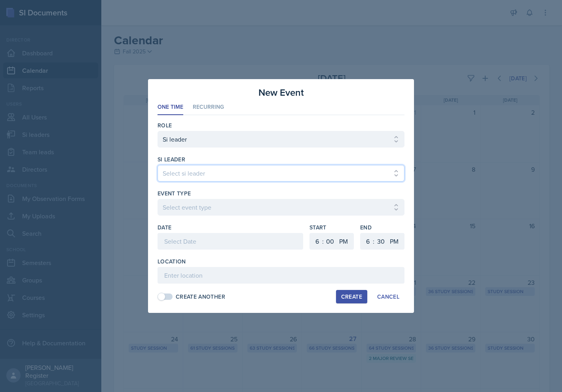
click at [257, 176] on select "Select si leader [PERSON_NAME] [PERSON_NAME] [PERSON_NAME] [PERSON_NAME] [PERSO…" at bounding box center [280, 173] width 247 height 17
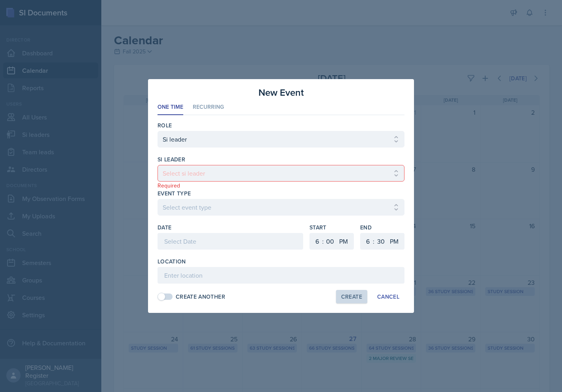
click at [448, 64] on div at bounding box center [281, 196] width 562 height 392
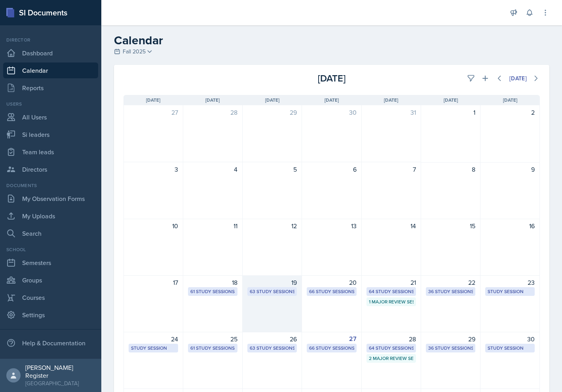
click at [289, 295] on div "63 Study Sessions" at bounding box center [271, 291] width 49 height 9
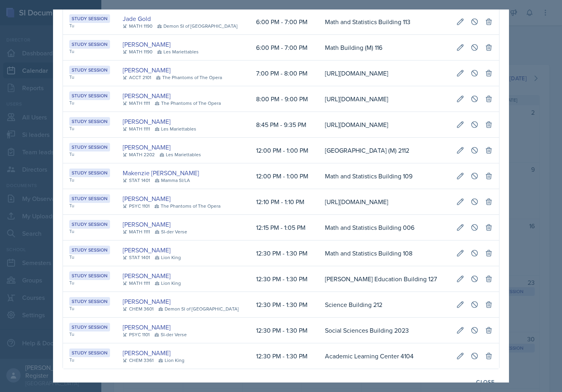
scroll to position [0, 161]
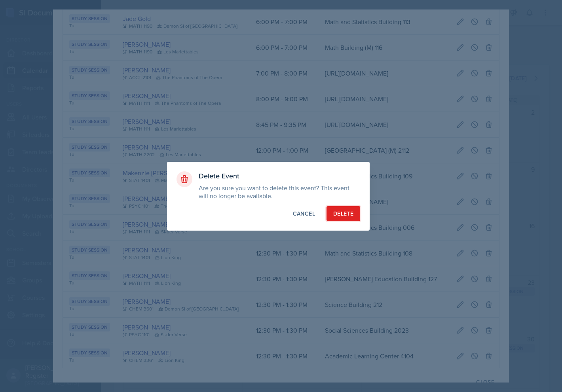
click at [342, 208] on button "Delete" at bounding box center [343, 213] width 34 height 15
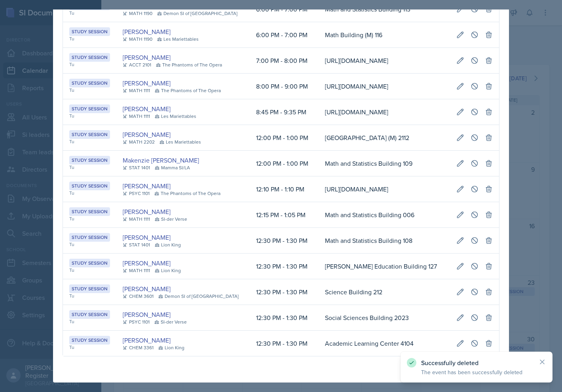
click at [528, 144] on div at bounding box center [281, 196] width 562 height 392
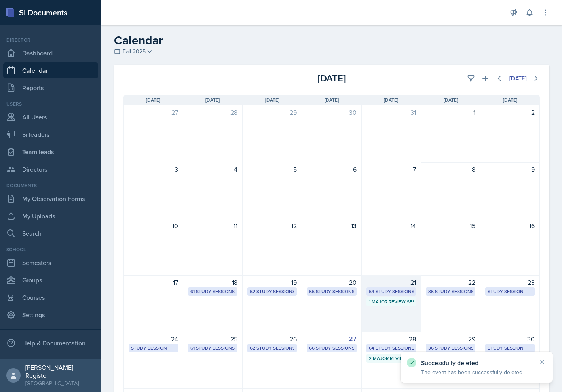
click at [398, 281] on div "21" at bounding box center [390, 282] width 49 height 9
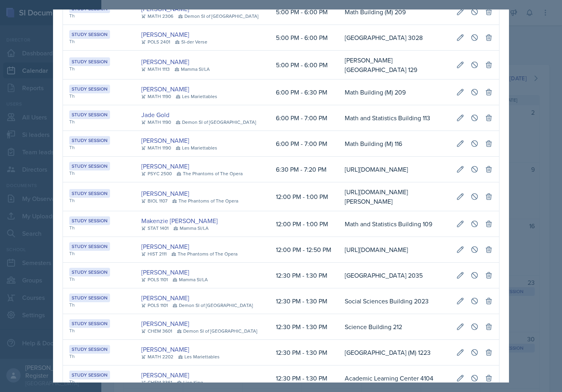
scroll to position [0, 49]
click at [520, 134] on div at bounding box center [281, 196] width 562 height 392
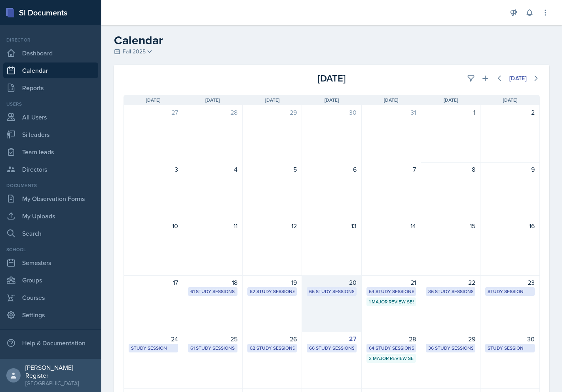
click at [350, 294] on div "66 Study Sessions" at bounding box center [330, 291] width 49 height 9
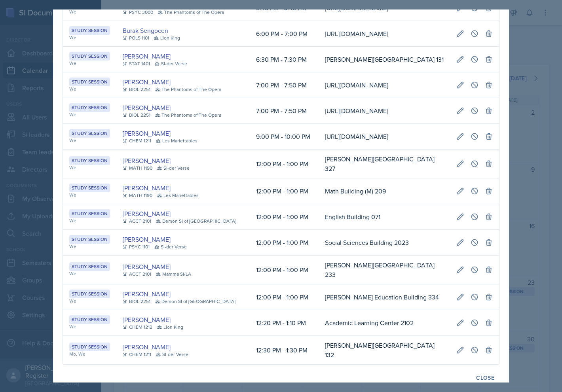
scroll to position [0, 159]
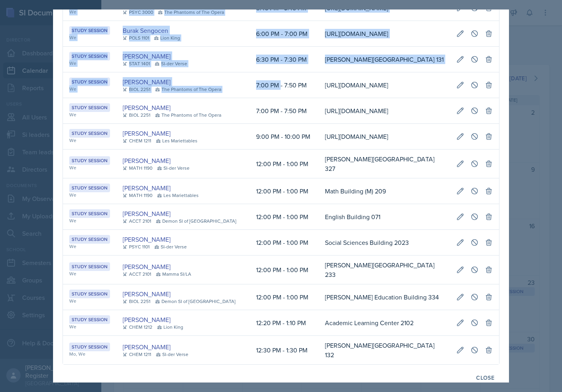
drag, startPoint x: 216, startPoint y: 236, endPoint x: 508, endPoint y: 232, distance: 291.5
click at [508, 232] on div "[DATE] Event User Time Location Study Session We [PERSON_NAME] MATH 1113 SI-der…" at bounding box center [281, 195] width 456 height 373
click at [484, 89] on icon at bounding box center [488, 85] width 8 height 8
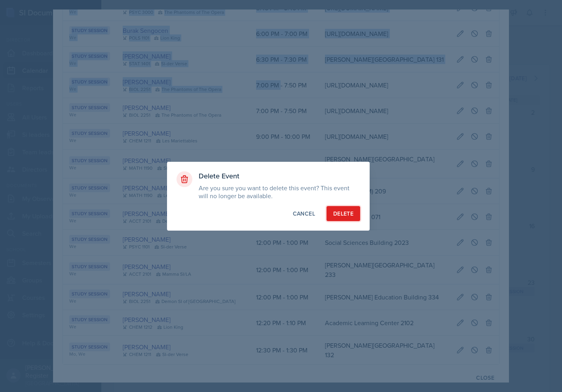
click at [339, 214] on div "Delete" at bounding box center [343, 214] width 20 height 8
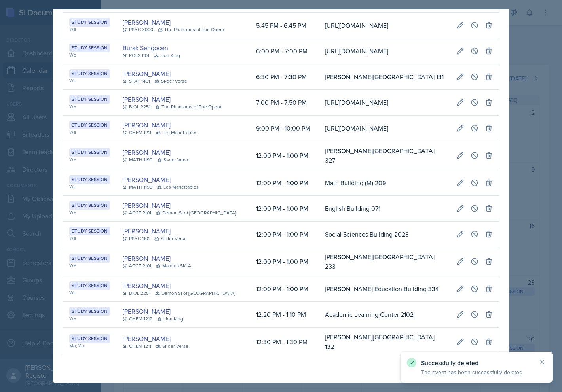
click at [531, 282] on div at bounding box center [281, 196] width 562 height 392
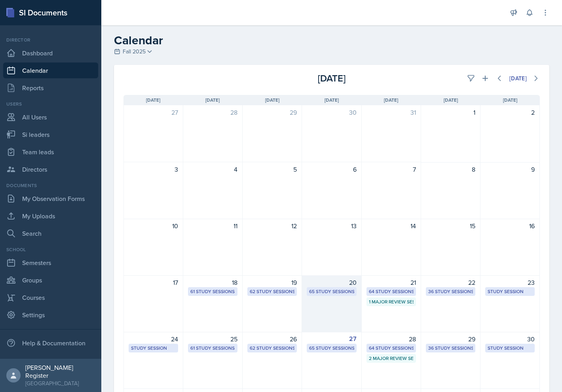
click at [328, 293] on div "65 Study Sessions" at bounding box center [331, 291] width 45 height 7
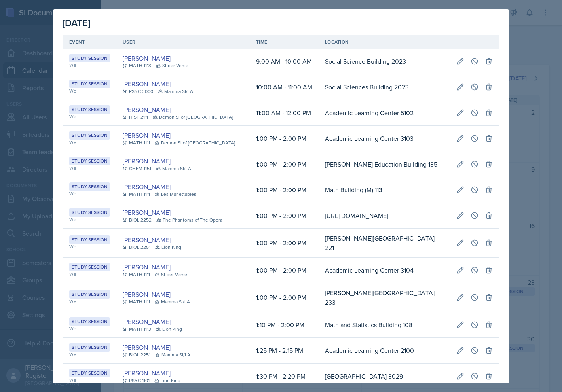
click at [551, 89] on div at bounding box center [281, 196] width 562 height 392
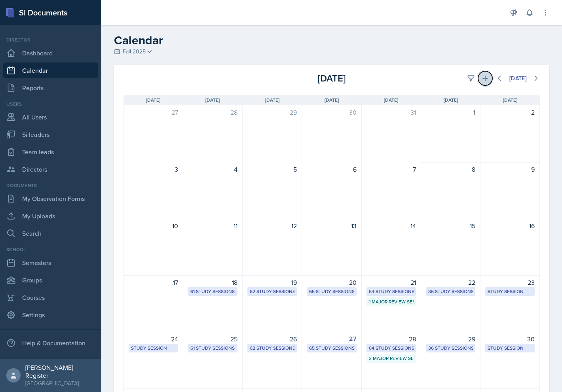
click at [481, 75] on icon at bounding box center [485, 78] width 8 height 8
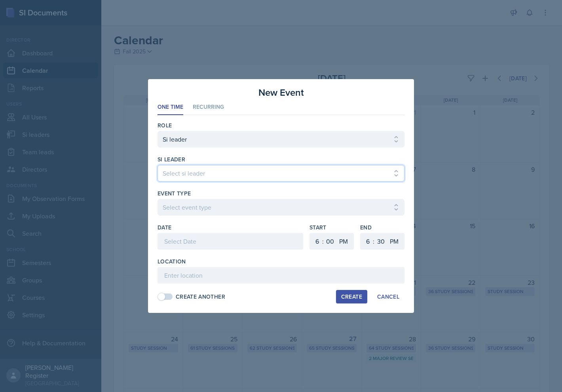
click at [267, 172] on select "Select si leader [PERSON_NAME] [PERSON_NAME] [PERSON_NAME] [PERSON_NAME] [PERSO…" at bounding box center [280, 173] width 247 height 17
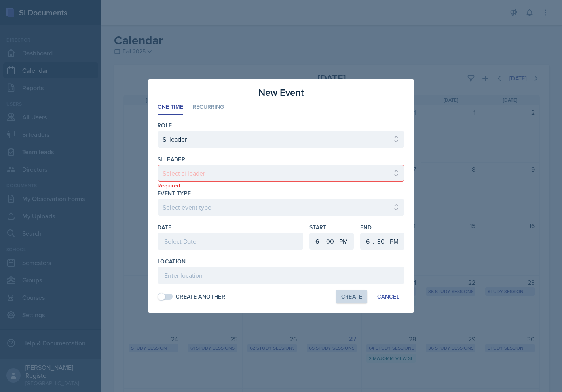
click at [445, 89] on div at bounding box center [281, 196] width 562 height 392
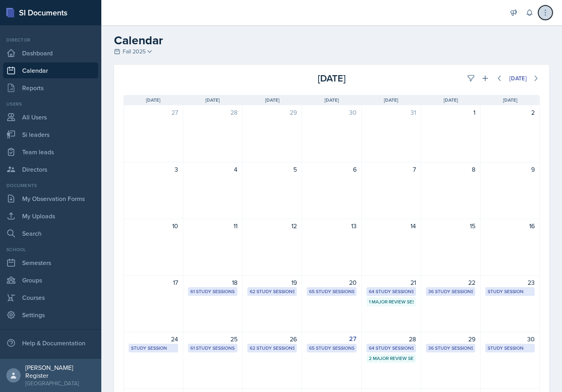
click at [550, 13] on button at bounding box center [545, 13] width 14 height 14
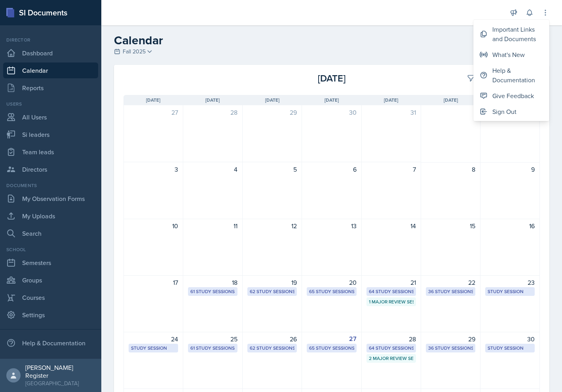
click at [412, 29] on header "Calendar Fall 2025 Fall 2025 Summer 2025 Spring 2025 Fall 2024 Summer 2024 Spri…" at bounding box center [331, 45] width 460 height 40
